Goal: Transaction & Acquisition: Purchase product/service

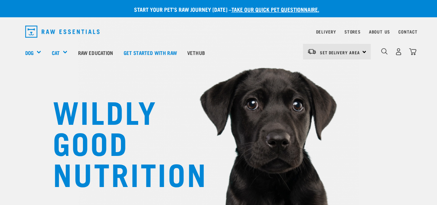
click at [336, 52] on span "Set Delivery Area" at bounding box center [340, 52] width 40 height 2
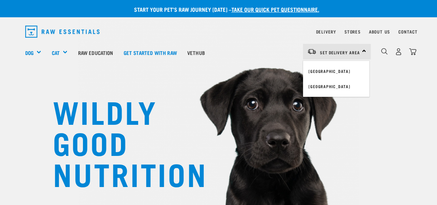
click at [324, 71] on link "[GEOGRAPHIC_DATA]" at bounding box center [336, 71] width 66 height 15
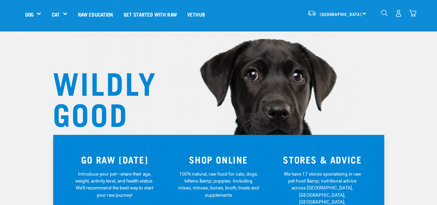
scroll to position [28, 0]
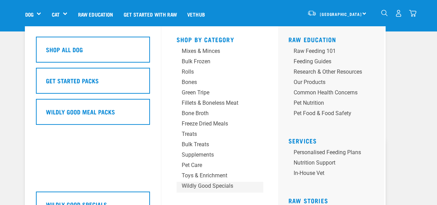
click at [216, 188] on div "Wildly Good Specials" at bounding box center [214, 186] width 65 height 8
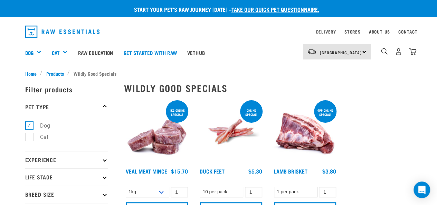
scroll to position [0, 0]
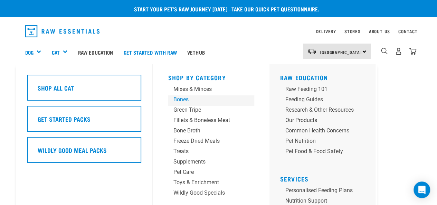
click at [187, 100] on div "Bones" at bounding box center [205, 99] width 65 height 8
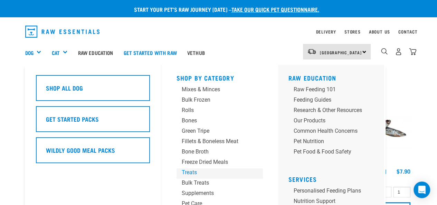
click at [195, 174] on div "Treats" at bounding box center [214, 172] width 65 height 8
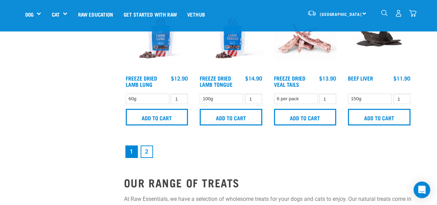
scroll to position [980, 0]
